Goal: Task Accomplishment & Management: Complete application form

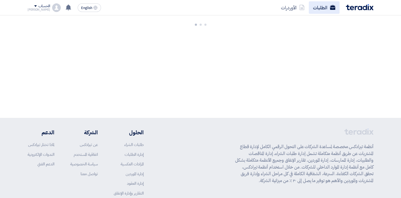
click at [321, 8] on link "الطلبات" at bounding box center [324, 7] width 31 height 12
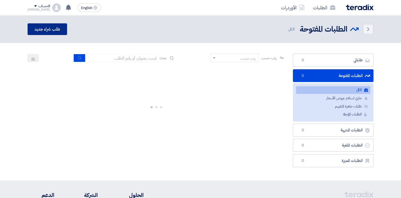
click at [56, 28] on link "طلب شراء جديد" at bounding box center [47, 29] width 39 height 12
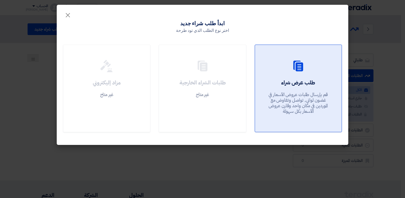
click at [303, 92] on p "قم بإرسال طلبات عروض الأسعار في غضون ثواني, تواصل وتفاوض مع الموردين في مكان وا…" at bounding box center [298, 103] width 64 height 23
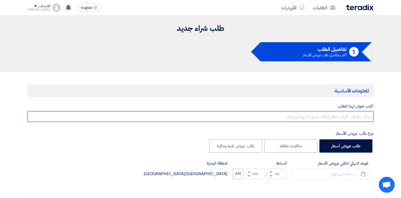
click at [350, 116] on input "text" at bounding box center [201, 116] width 346 height 11
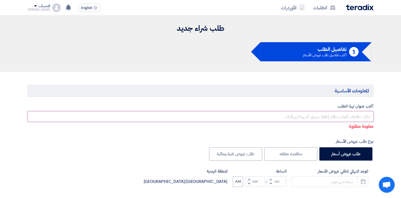
click at [348, 117] on input "text" at bounding box center [201, 116] width 346 height 11
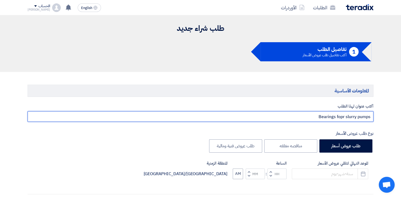
type input "Bearings fopr slurry pumps"
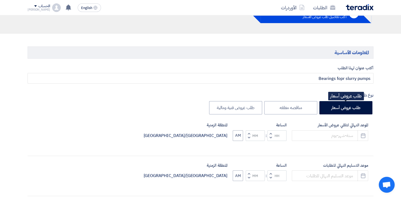
scroll to position [79, 0]
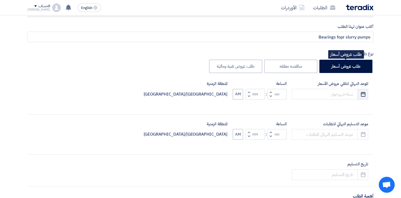
click at [365, 93] on icon "Pick a date" at bounding box center [362, 93] width 5 height 5
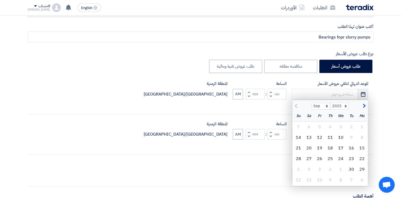
click at [365, 93] on icon "Pick a date" at bounding box center [362, 93] width 5 height 5
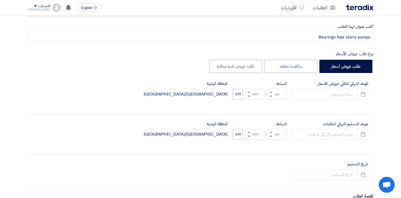
click at [298, 108] on div "أكتب عنوان لهذا الطلب Bearings fopr slurry pumps نوع طلب عروض الأسعار طلب عروض …" at bounding box center [201, 155] width 354 height 262
click at [366, 96] on button "Pick a date" at bounding box center [362, 94] width 11 height 11
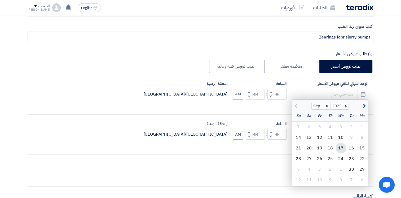
click at [342, 147] on div "17" at bounding box center [340, 148] width 11 height 11
type input "9/17/2025"
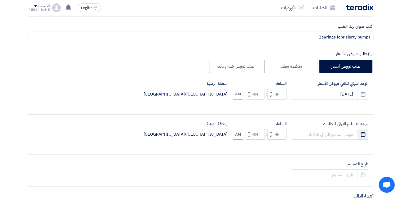
click at [366, 135] on button "Pick a date" at bounding box center [362, 134] width 11 height 11
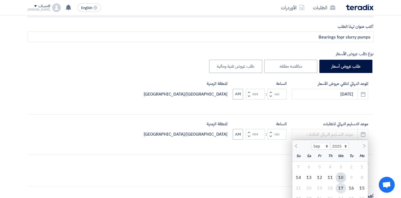
click at [339, 187] on div "17" at bounding box center [340, 188] width 11 height 11
type input "9/17/2025"
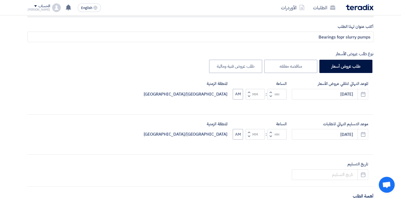
click at [271, 96] on span "button" at bounding box center [271, 96] width 2 height 4
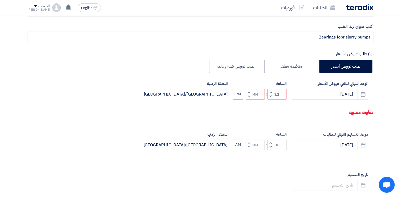
click at [269, 99] on button "Decrement hours" at bounding box center [270, 96] width 6 height 7
type input "10"
click at [272, 150] on button "Decrement hours" at bounding box center [270, 146] width 6 height 7
click at [271, 146] on button "Increment hours" at bounding box center [270, 142] width 6 height 7
click at [269, 150] on button "Decrement hours" at bounding box center [270, 146] width 6 height 7
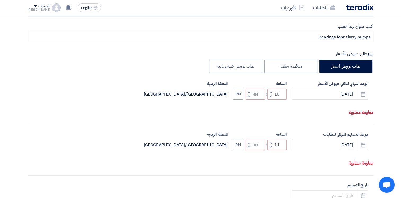
click at [269, 150] on button "Decrement hours" at bounding box center [270, 146] width 6 height 7
type input "10"
click at [249, 98] on span "button" at bounding box center [249, 96] width 2 height 4
type input "09"
type input "59"
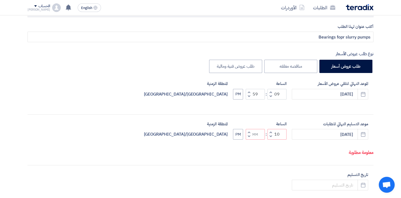
click at [250, 90] on button "Increment minutes" at bounding box center [249, 92] width 6 height 7
type input "10"
type input "00"
click at [249, 138] on span "button" at bounding box center [249, 136] width 2 height 4
type input "09"
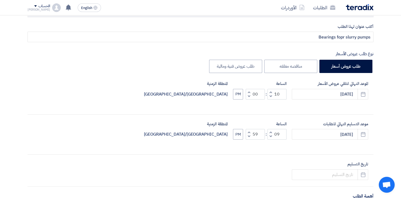
click at [249, 133] on button "Decrement minutes" at bounding box center [249, 136] width 6 height 7
type input "58"
click at [238, 134] on button "PM" at bounding box center [238, 134] width 10 height 11
click at [243, 92] on button "PM" at bounding box center [238, 94] width 10 height 11
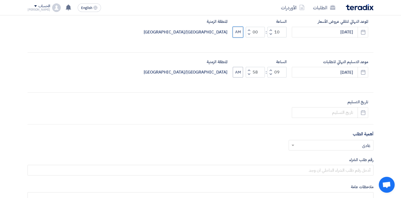
scroll to position [159, 0]
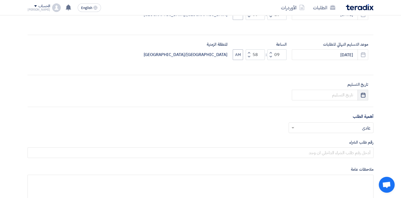
click at [360, 97] on button "Pick a date" at bounding box center [362, 95] width 11 height 11
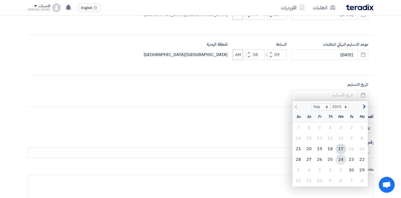
click at [342, 159] on div "24" at bounding box center [340, 159] width 11 height 11
type input "9/24/2025"
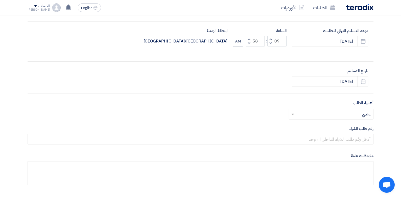
scroll to position [185, 0]
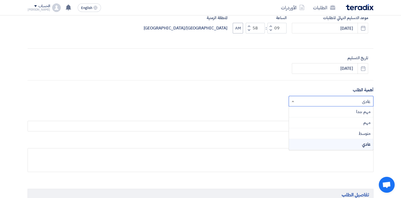
click at [341, 96] on div "أختر أهمية الطلب... × عادي ×" at bounding box center [330, 101] width 85 height 11
click at [351, 125] on div "مهم" at bounding box center [331, 122] width 84 height 11
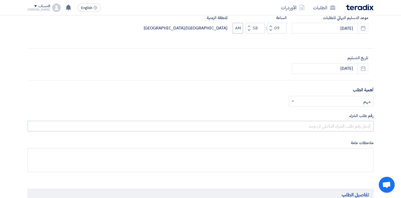
scroll to position [212, 0]
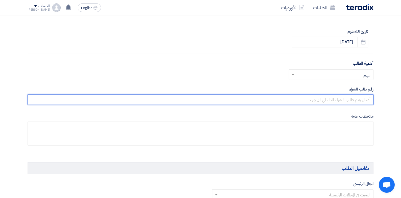
click at [350, 102] on input "text" at bounding box center [201, 99] width 346 height 11
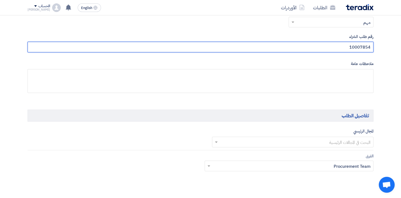
scroll to position [265, 0]
type input "10007854"
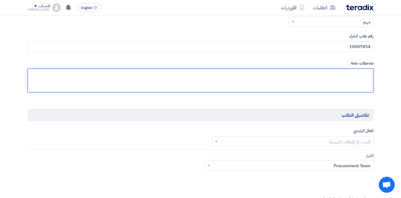
click at [349, 77] on textarea at bounding box center [201, 80] width 346 height 24
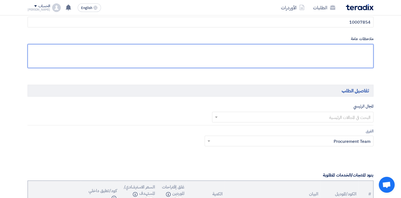
scroll to position [318, 0]
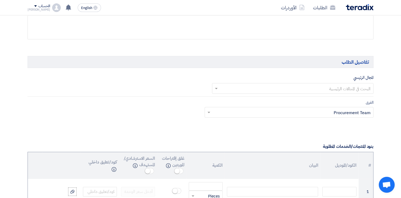
click at [341, 93] on ng-select "البحث في المجالات الرئيسية" at bounding box center [293, 88] width 162 height 11
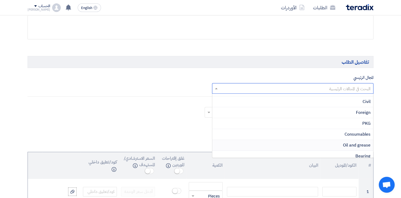
scroll to position [132, 0]
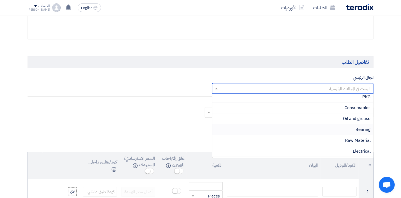
click at [358, 128] on span "Bearing" at bounding box center [362, 129] width 15 height 6
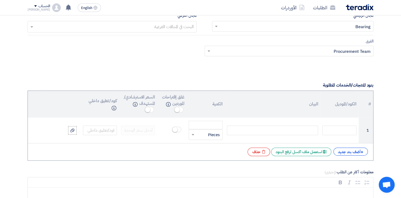
scroll to position [397, 0]
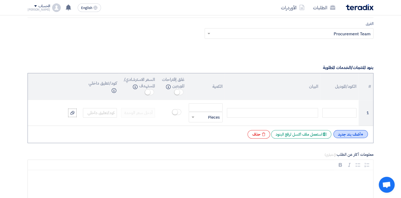
click at [349, 135] on div "+ أضف بند جديد" at bounding box center [350, 134] width 34 height 8
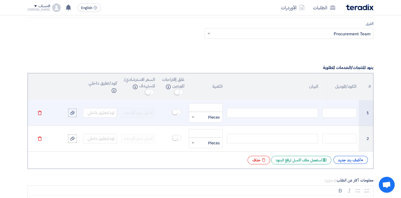
click at [271, 113] on div at bounding box center [272, 113] width 91 height 10
click at [208, 106] on input "number" at bounding box center [206, 107] width 34 height 8
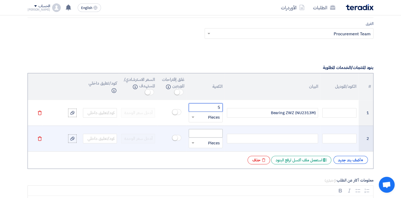
type input "5"
click at [215, 136] on input "number" at bounding box center [206, 133] width 34 height 8
type input "5"
click at [253, 138] on div at bounding box center [272, 139] width 91 height 10
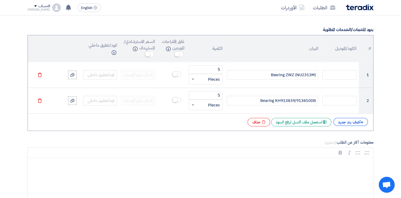
scroll to position [477, 0]
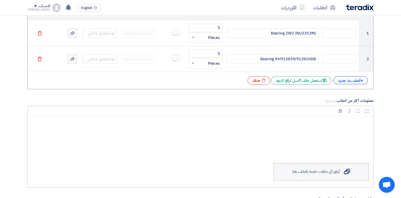
click at [321, 175] on label "Upload a file أرفق أي ملفات خاصة بالطلب هنا" at bounding box center [320, 171] width 95 height 17
click at [0, 0] on input "Upload a file أرفق أي ملفات خاصة بالطلب هنا" at bounding box center [0, 0] width 0 height 0
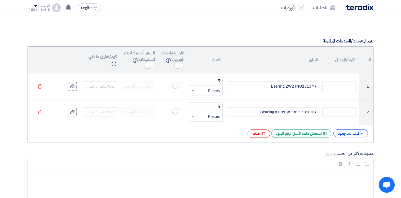
scroll to position [556, 0]
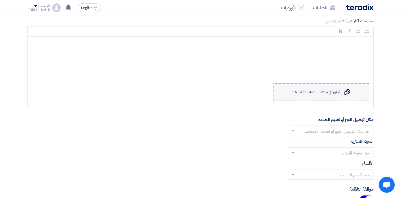
click at [324, 87] on label "Upload a file أرفق أي ملفات خاصة بالطلب هنا" at bounding box center [320, 91] width 95 height 17
click at [0, 0] on input "Upload a file أرفق أي ملفات خاصة بالطلب هنا" at bounding box center [0, 0] width 0 height 0
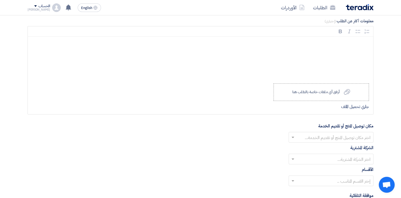
click at [321, 134] on input "text" at bounding box center [334, 137] width 74 height 9
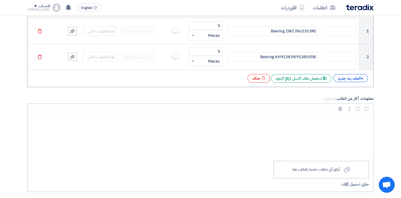
scroll to position [583, 0]
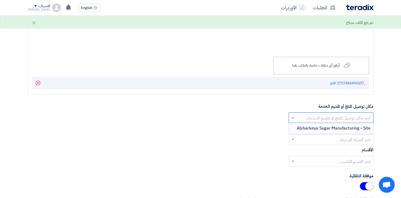
click at [340, 123] on div "Alsharkeya Sugar Manufacturing - Site" at bounding box center [331, 128] width 84 height 11
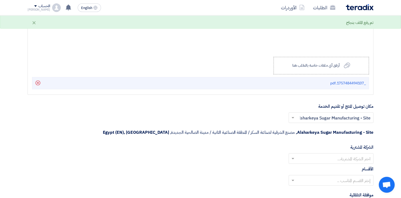
click at [343, 154] on input "text" at bounding box center [334, 158] width 74 height 9
click at [348, 166] on span "Alsharkeya Sugar Manufacturing" at bounding box center [339, 169] width 63 height 6
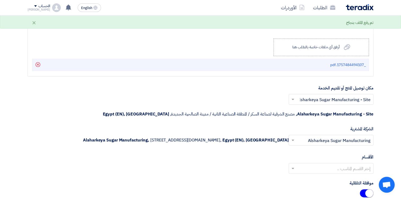
scroll to position [636, 0]
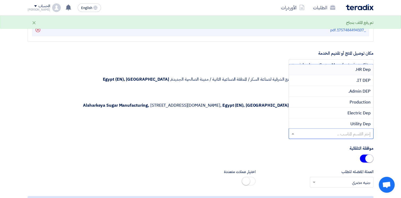
click at [344, 131] on input "text" at bounding box center [334, 133] width 74 height 9
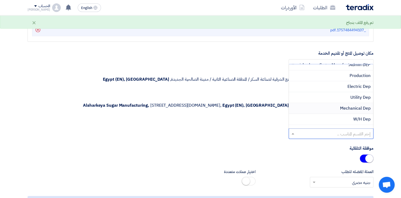
click at [352, 110] on div "Mechanical Dep" at bounding box center [331, 108] width 84 height 11
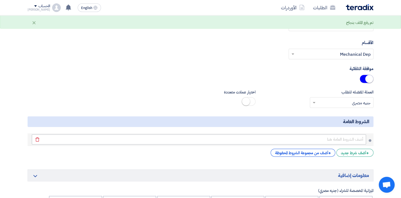
scroll to position [768, 0]
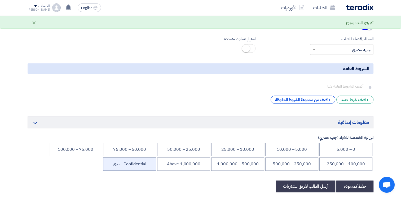
click at [150, 165] on li "Confidential - سري" at bounding box center [129, 163] width 53 height 13
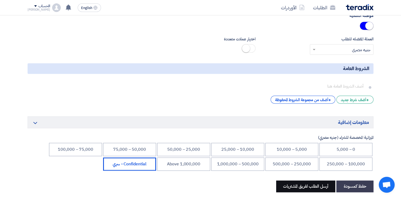
click at [312, 183] on button "أرسل الطلب لفريق المشتريات" at bounding box center [305, 186] width 59 height 12
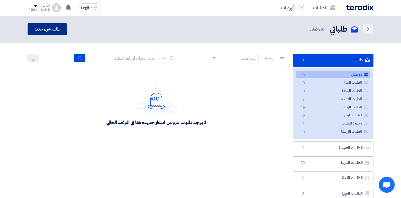
click at [45, 30] on link "طلب شراء جديد" at bounding box center [47, 29] width 39 height 12
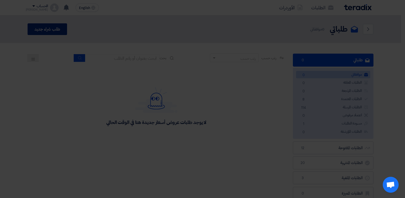
click at [302, 73] on h2 "طلب عرض شراء" at bounding box center [298, 68] width 34 height 7
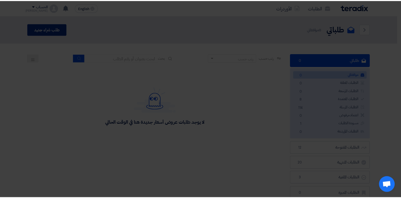
click input "text"
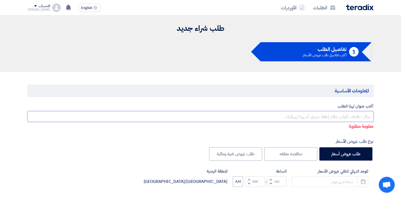
click at [335, 116] on input "text" at bounding box center [201, 116] width 346 height 11
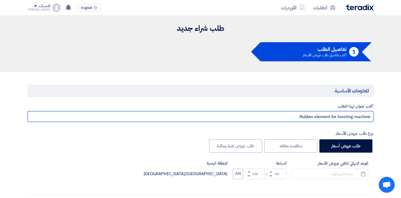
type input "Rubber element for hoisting machine"
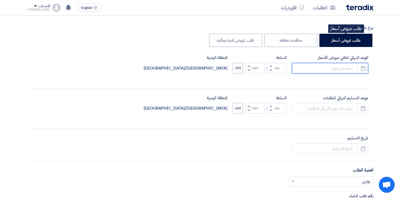
scroll to position [106, 0]
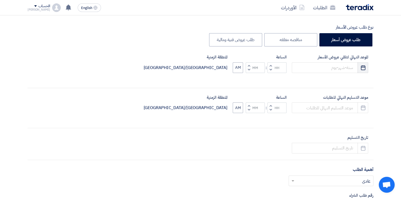
click at [363, 67] on use "button" at bounding box center [363, 67] width 5 height 5
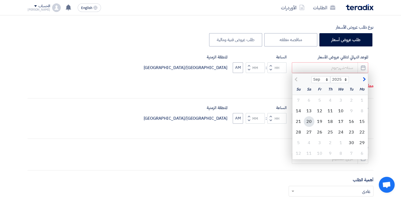
click at [309, 123] on div "20" at bounding box center [309, 121] width 11 height 11
type input "9/20/2025"
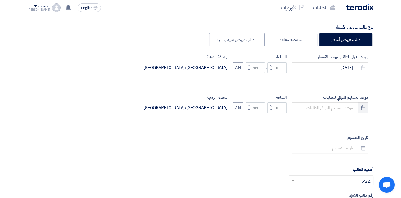
click at [363, 108] on icon "Pick a date" at bounding box center [362, 107] width 5 height 5
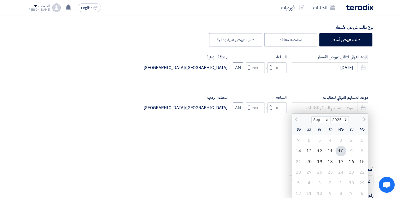
drag, startPoint x: 310, startPoint y: 162, endPoint x: 309, endPoint y: 153, distance: 9.3
click at [309, 162] on div "20" at bounding box center [309, 161] width 11 height 11
type input "9/20/2025"
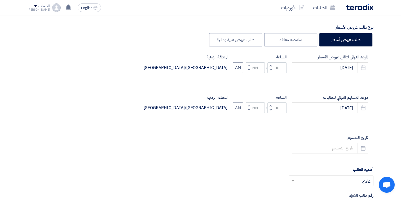
click at [271, 69] on span "button" at bounding box center [271, 70] width 2 height 4
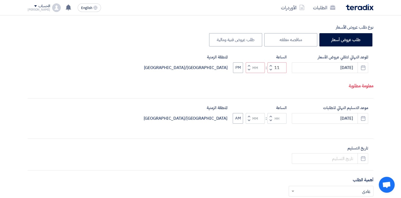
click at [271, 69] on button "Increment hours" at bounding box center [270, 65] width 6 height 7
click at [270, 72] on span "button" at bounding box center [271, 70] width 2 height 4
type input "10"
click at [270, 122] on span "button" at bounding box center [271, 120] width 2 height 4
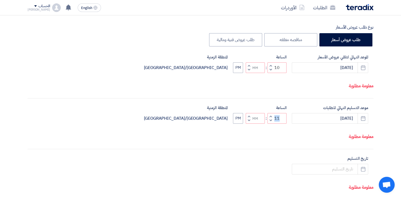
click at [270, 123] on div "الساعة Increment hours 11 Decrement hours : Increment minutes Decrement minutes…" at bounding box center [260, 114] width 54 height 19
drag, startPoint x: 270, startPoint y: 131, endPoint x: 269, endPoint y: 139, distance: 8.4
click at [269, 123] on button "Decrement hours" at bounding box center [270, 120] width 6 height 7
click at [248, 122] on span "button" at bounding box center [249, 120] width 2 height 4
type input "09"
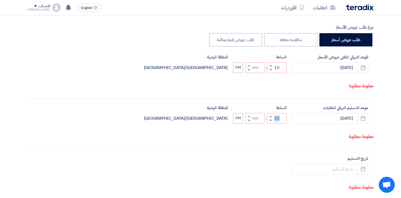
type input "59"
click at [249, 118] on span "button" at bounding box center [249, 116] width 2 height 4
type input "10"
type input "00"
click at [247, 73] on button "Decrement minutes" at bounding box center [249, 69] width 6 height 7
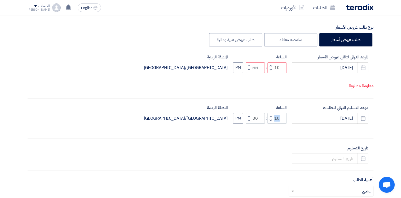
type input "09"
type input "59"
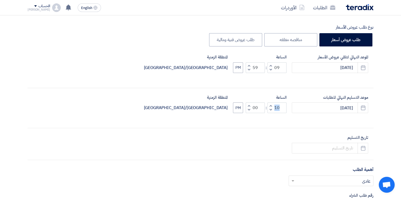
click at [250, 65] on button "Increment minutes" at bounding box center [249, 65] width 6 height 7
type input "10"
type input "00"
click at [240, 66] on button "PM" at bounding box center [238, 67] width 10 height 11
click at [239, 107] on button "PM" at bounding box center [238, 107] width 10 height 11
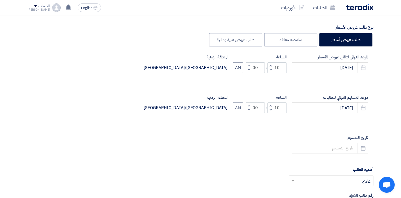
click at [365, 148] on use "button" at bounding box center [363, 147] width 5 height 5
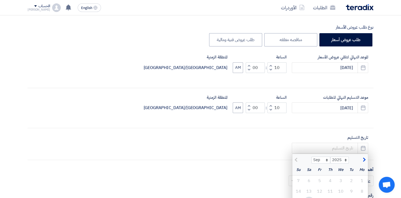
scroll to position [185, 0]
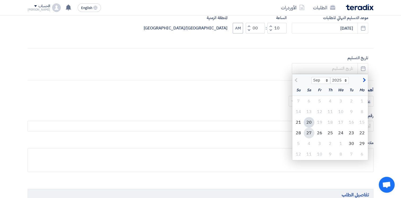
click at [309, 132] on div "27" at bounding box center [309, 132] width 11 height 11
type input "9/27/2025"
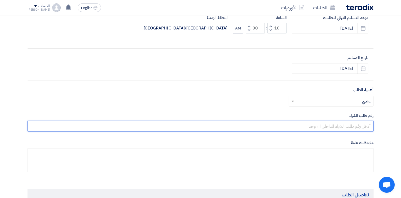
click at [358, 126] on input "text" at bounding box center [201, 126] width 346 height 11
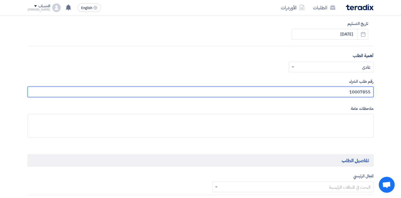
scroll to position [318, 0]
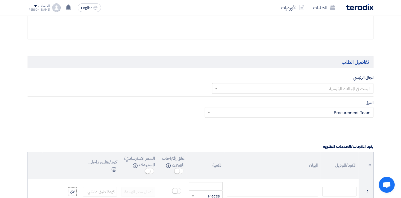
type input "10007855"
click at [344, 90] on input "text" at bounding box center [295, 89] width 151 height 9
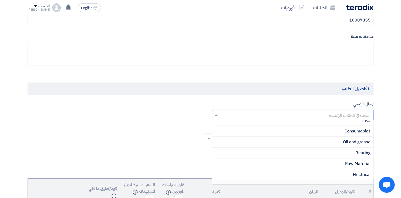
scroll to position [120, 0]
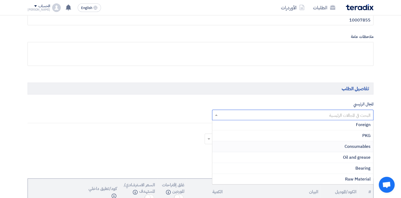
click at [356, 144] on span "Consumables" at bounding box center [357, 146] width 26 height 6
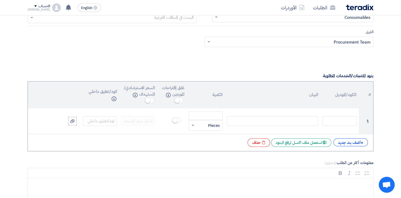
scroll to position [397, 0]
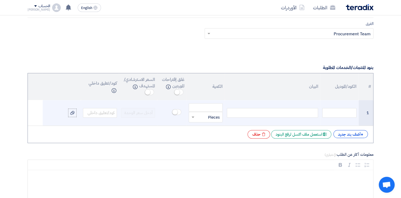
click at [287, 109] on div at bounding box center [272, 113] width 91 height 10
click at [315, 112] on div "Rubber element 29/12" at bounding box center [272, 113] width 91 height 10
click at [305, 112] on div "Rubber element 29/12" at bounding box center [272, 113] width 91 height 10
click at [311, 112] on div "Rubber element D29/12" at bounding box center [272, 113] width 91 height 10
click at [316, 112] on div "Rubber element D29/d12" at bounding box center [272, 113] width 91 height 10
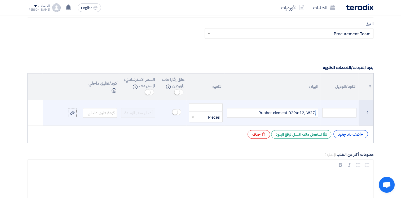
click at [315, 114] on div ",Rubber element D29/d12, W27" at bounding box center [272, 113] width 91 height 10
click at [251, 112] on div "Rubber element D29/d12, W27" at bounding box center [272, 113] width 91 height 10
click at [313, 111] on div "Rubber element D29/d12, W27" at bounding box center [272, 113] width 91 height 10
click at [213, 106] on input "number" at bounding box center [206, 107] width 34 height 8
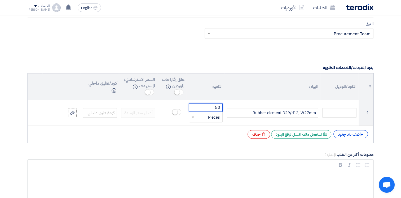
type input "50"
click at [237, 160] on div "Bold (CTRL+B) Bold Italic (CTRL+I) Italic Bulleted List Bulleted List Numbered …" at bounding box center [200, 164] width 345 height 10
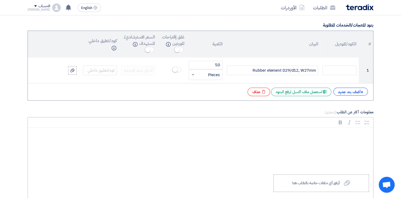
scroll to position [503, 0]
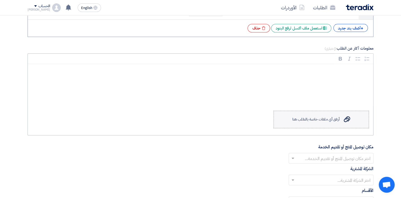
click at [309, 120] on div "أرفق أي ملفات خاصة بالطلب هنا" at bounding box center [315, 119] width 47 height 4
click at [0, 0] on input "Upload a file أرفق أي ملفات خاصة بالطلب هنا" at bounding box center [0, 0] width 0 height 0
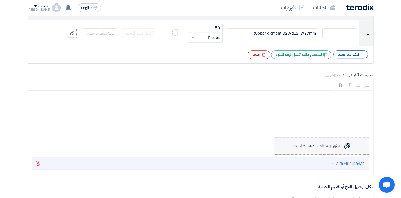
scroll to position [583, 0]
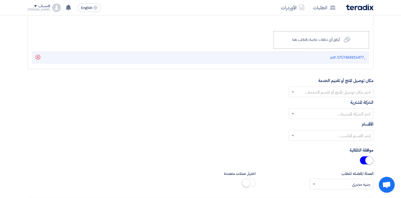
click at [330, 92] on input "text" at bounding box center [334, 92] width 74 height 9
click at [331, 100] on span "Alsharkeya Sugar Manufacturing - Site" at bounding box center [334, 102] width 74 height 6
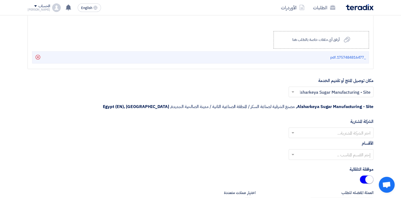
click at [336, 127] on div "اختر الشركة المشترية..." at bounding box center [330, 132] width 85 height 11
click at [340, 140] on span "Alsharkeya Sugar Manufacturing" at bounding box center [339, 143] width 63 height 6
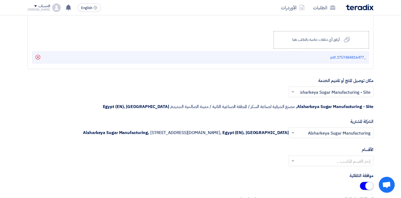
click at [342, 162] on input "text" at bounding box center [334, 161] width 74 height 9
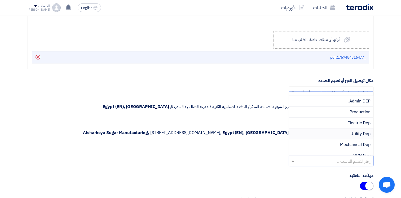
scroll to position [26, 0]
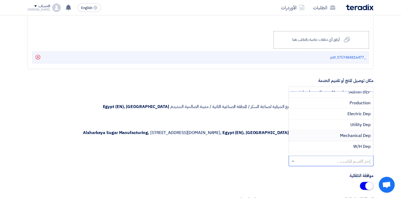
click at [349, 137] on div "Mechanical Dep" at bounding box center [331, 135] width 84 height 11
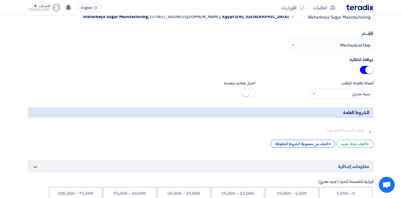
scroll to position [742, 0]
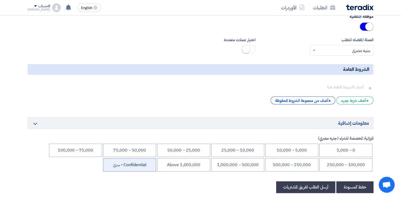
click at [138, 164] on li "Confidential - سري" at bounding box center [129, 164] width 53 height 13
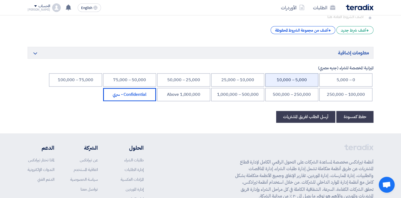
scroll to position [821, 0]
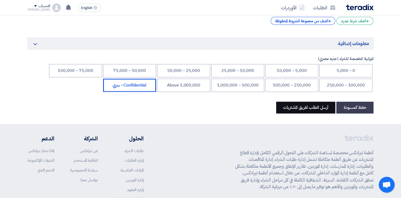
click at [310, 109] on button "أرسل الطلب لفريق المشتريات" at bounding box center [305, 107] width 59 height 12
